Goal: Information Seeking & Learning: Find specific page/section

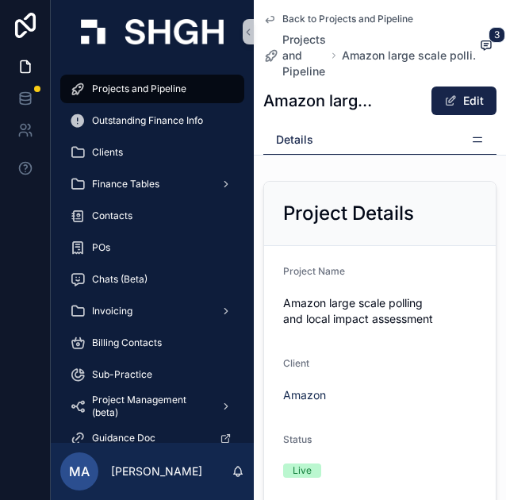
click at [272, 21] on icon "scrollable content" at bounding box center [270, 20] width 8 height 6
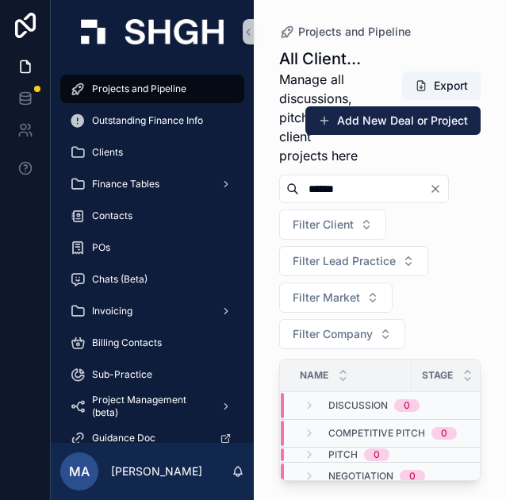
click at [442, 188] on icon "Clear" at bounding box center [435, 188] width 13 height 13
click at [408, 201] on div "scrollable content" at bounding box center [354, 188] width 151 height 29
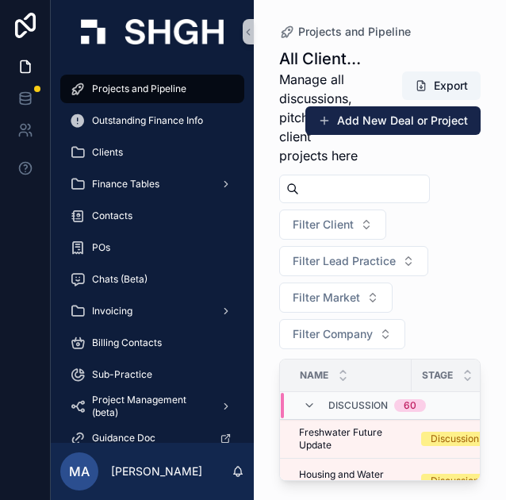
click at [401, 193] on input "scrollable content" at bounding box center [364, 189] width 130 height 22
type input "*****"
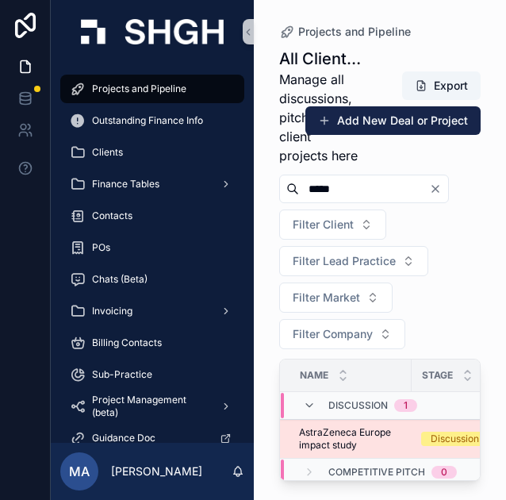
click at [442, 419] on td "Discussion" at bounding box center [471, 438] width 119 height 39
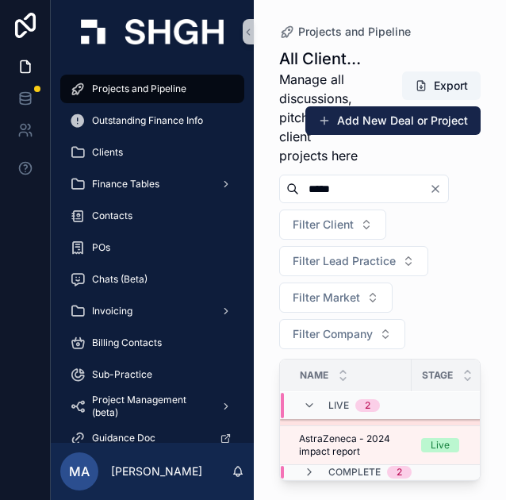
scroll to position [167, 0]
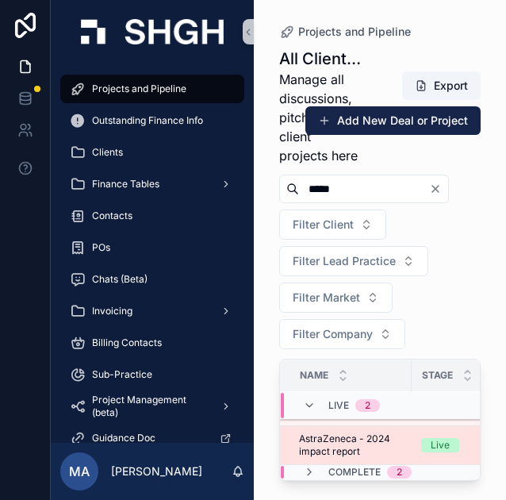
click at [370, 432] on span "AstraZeneca - 2024 impact report" at bounding box center [350, 444] width 103 height 25
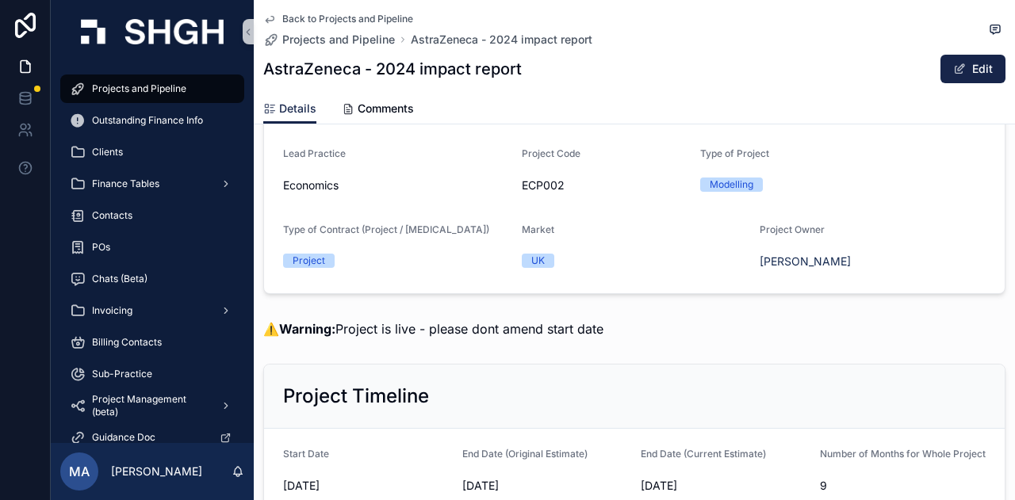
scroll to position [132, 0]
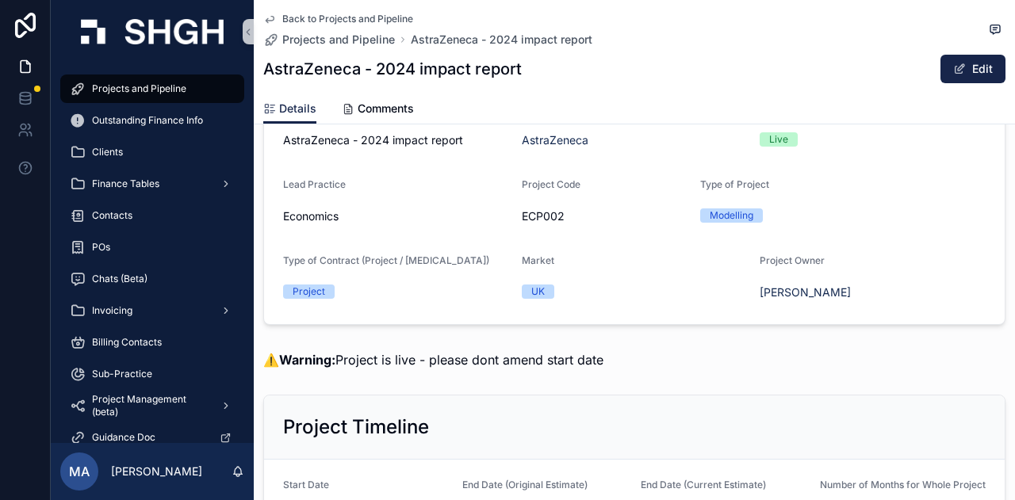
click at [266, 10] on div "Back to Projects and Pipeline Projects and Pipeline AstraZeneca - 2024 impact r…" at bounding box center [634, 47] width 742 height 94
click at [268, 20] on icon "scrollable content" at bounding box center [270, 20] width 8 height 6
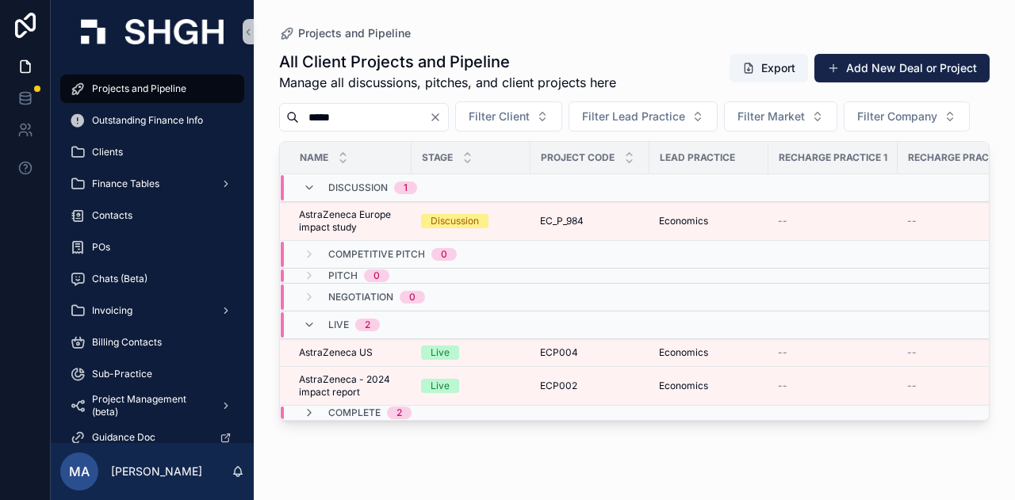
drag, startPoint x: 368, startPoint y: 113, endPoint x: 260, endPoint y: 104, distance: 108.3
click at [260, 104] on div "Projects and Pipeline All Client Projects and Pipeline Manage all discussions, …" at bounding box center [634, 240] width 761 height 481
type input "******"
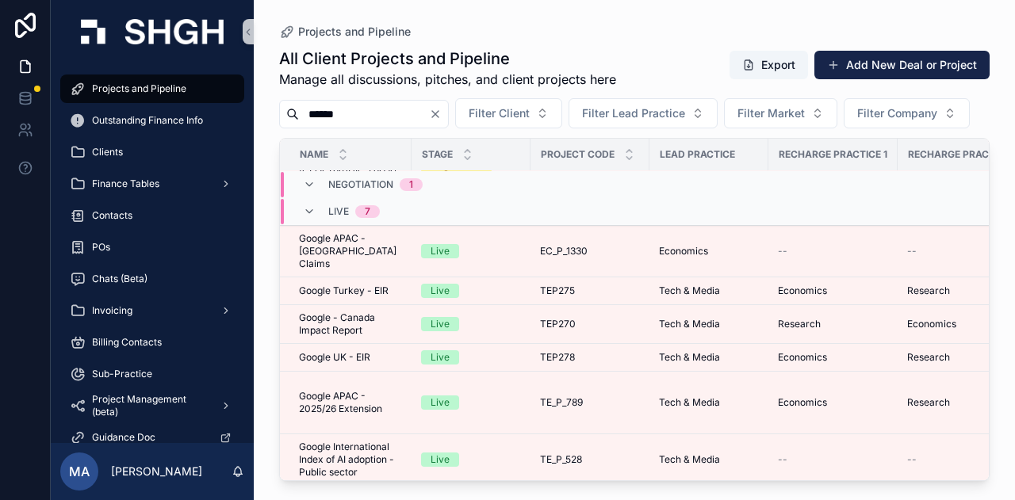
scroll to position [203, 0]
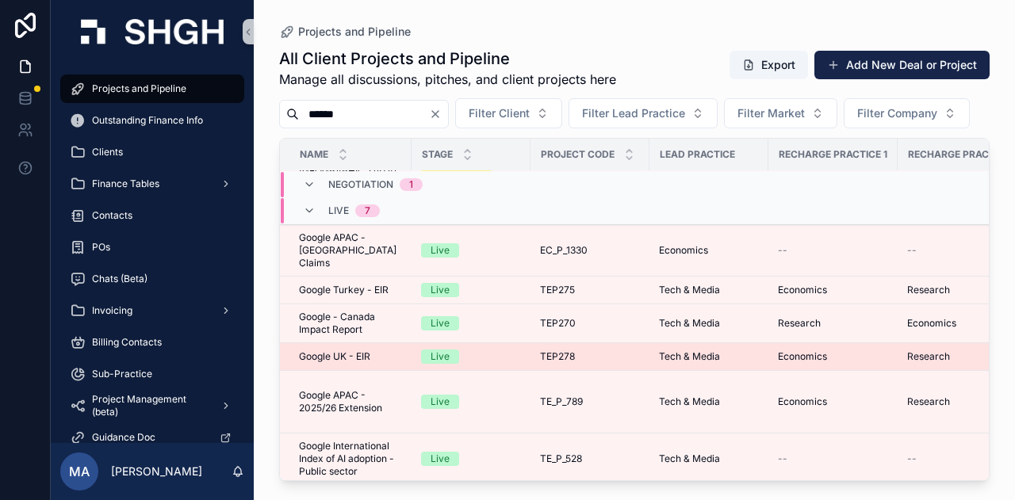
click at [354, 358] on span "Google UK - EIR" at bounding box center [334, 356] width 71 height 13
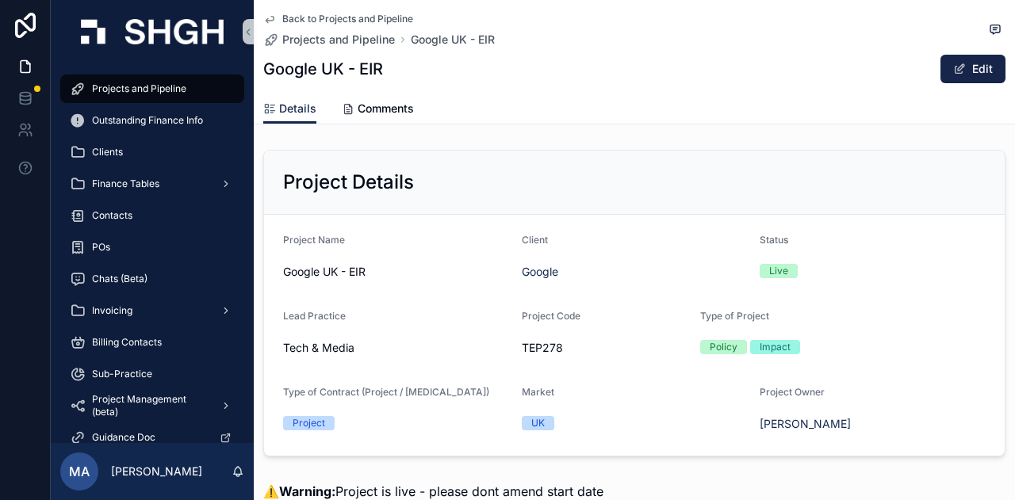
click at [273, 15] on icon "scrollable content" at bounding box center [269, 19] width 13 height 13
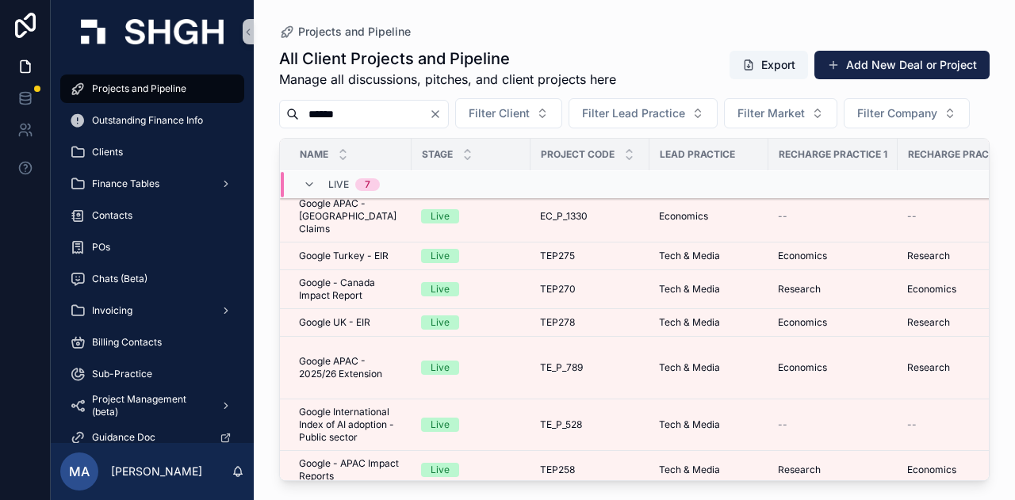
scroll to position [238, 0]
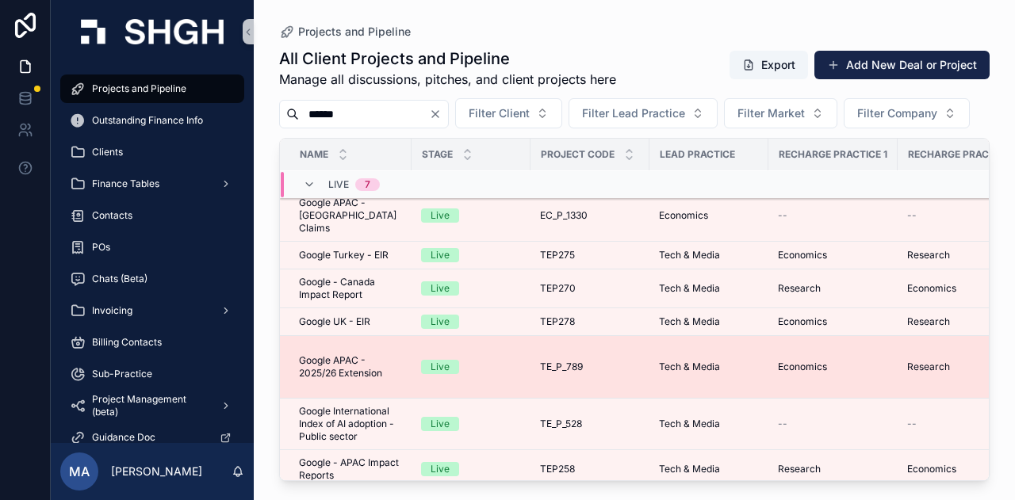
click at [385, 374] on span "Google APAC - 2025/26 Extension" at bounding box center [350, 366] width 103 height 25
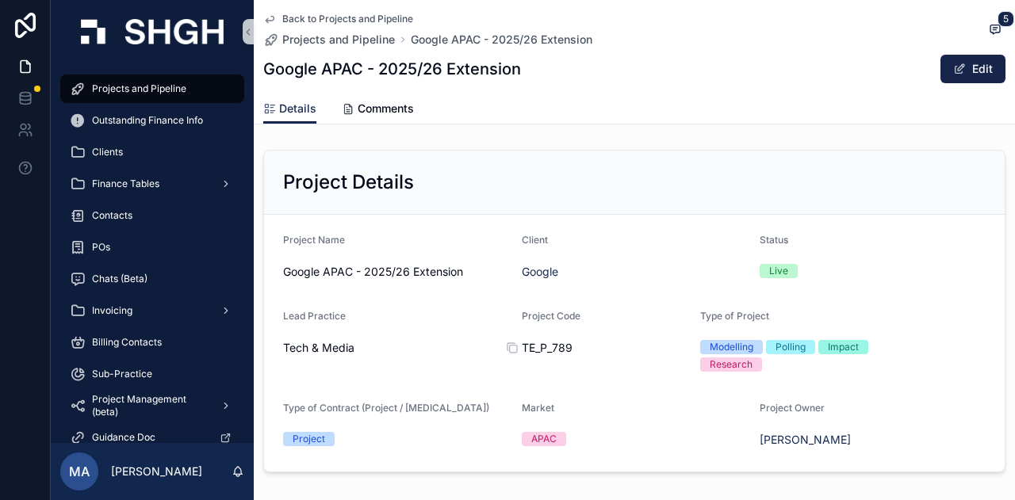
click at [505, 352] on span "TE_P_789" at bounding box center [605, 348] width 167 height 16
click at [505, 342] on icon "scrollable content" at bounding box center [512, 348] width 13 height 13
click at [266, 19] on icon "scrollable content" at bounding box center [269, 19] width 13 height 13
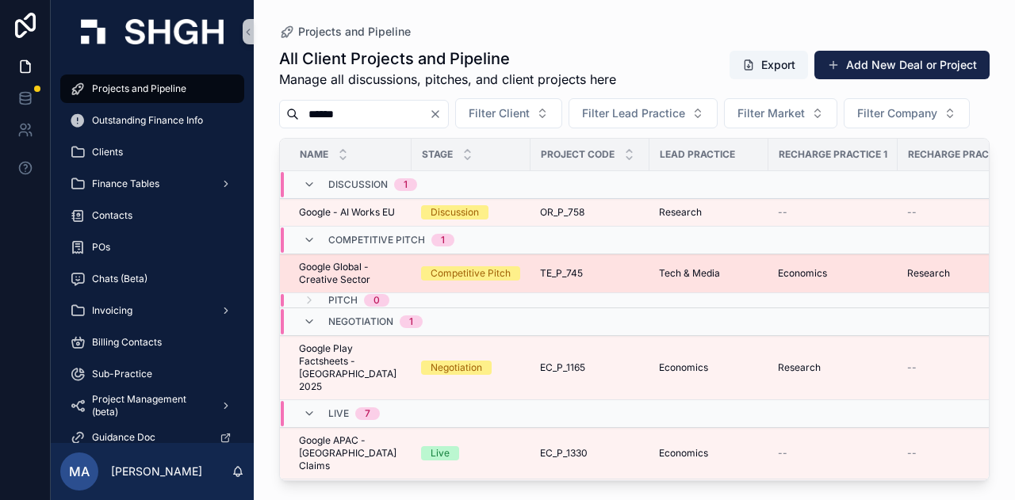
click at [378, 286] on span "Google Global - Creative Sector" at bounding box center [350, 273] width 103 height 25
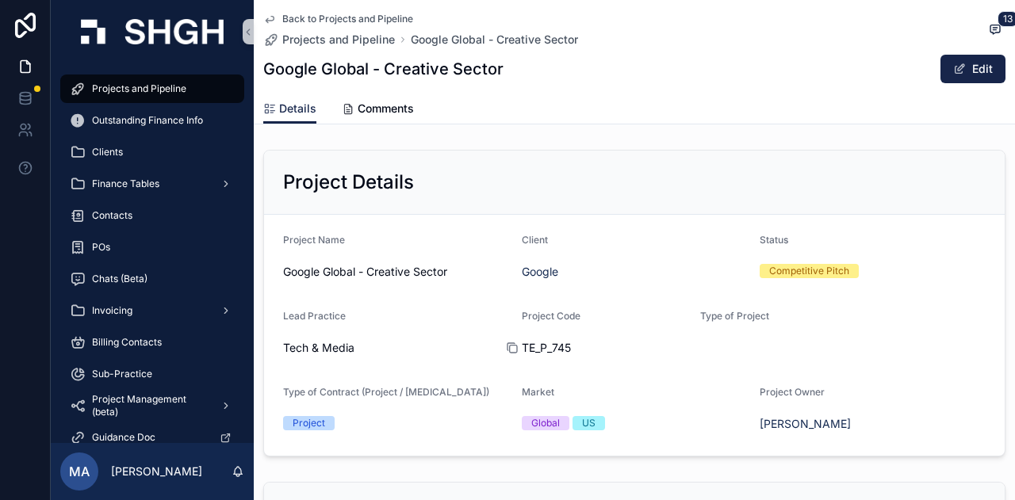
click at [505, 348] on icon "scrollable content" at bounding box center [512, 348] width 13 height 13
click at [297, 19] on span "Back to Projects and Pipeline" at bounding box center [347, 19] width 131 height 13
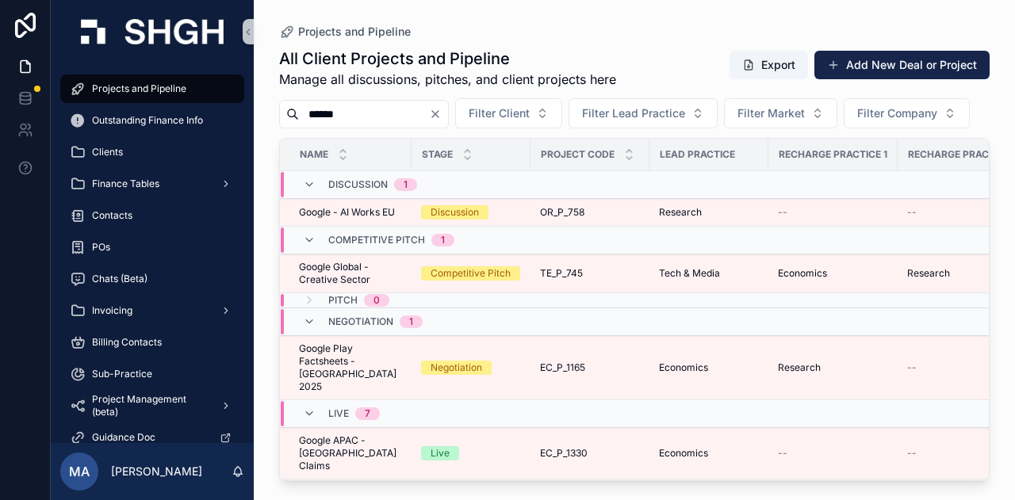
click at [442, 117] on icon "Clear" at bounding box center [435, 114] width 13 height 13
click at [389, 113] on input "scrollable content" at bounding box center [364, 114] width 130 height 22
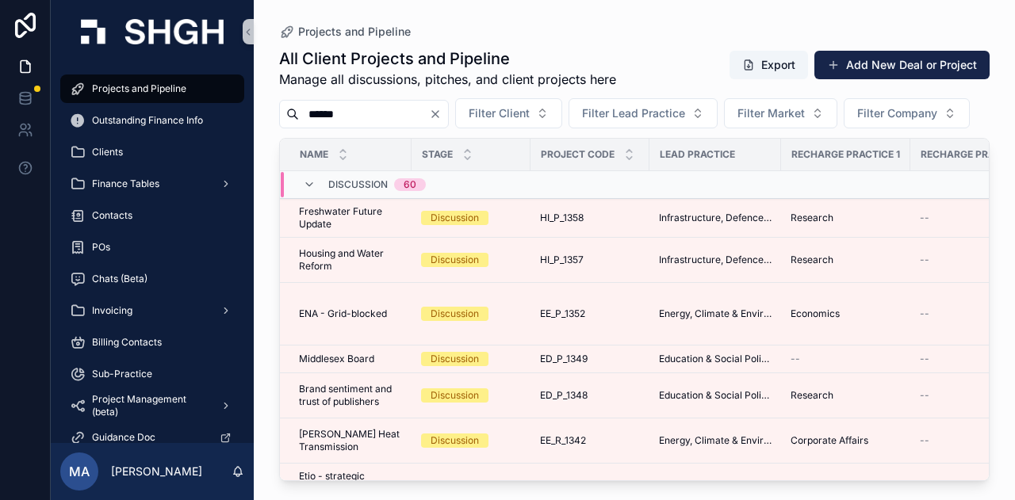
type input "******"
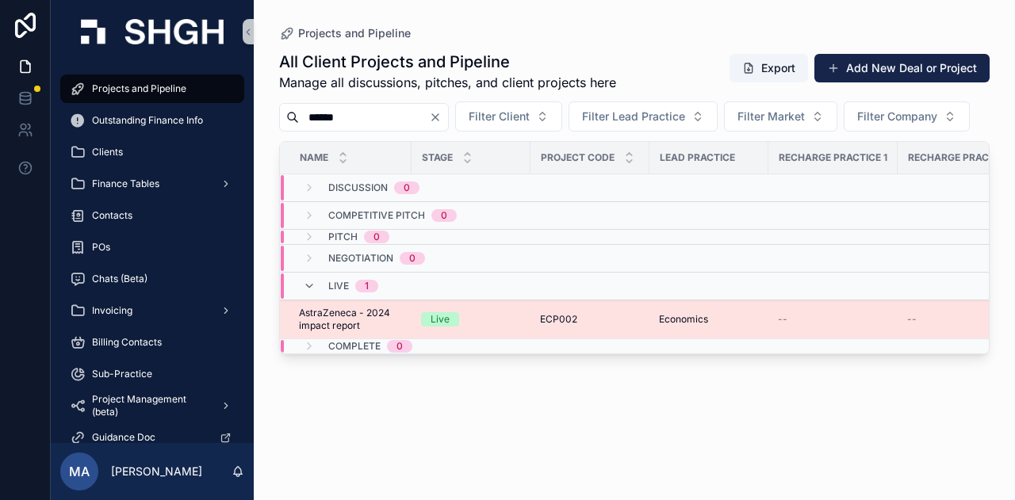
click at [376, 332] on span "AstraZeneca - 2024 impact report" at bounding box center [350, 319] width 103 height 25
